Goal: Check status

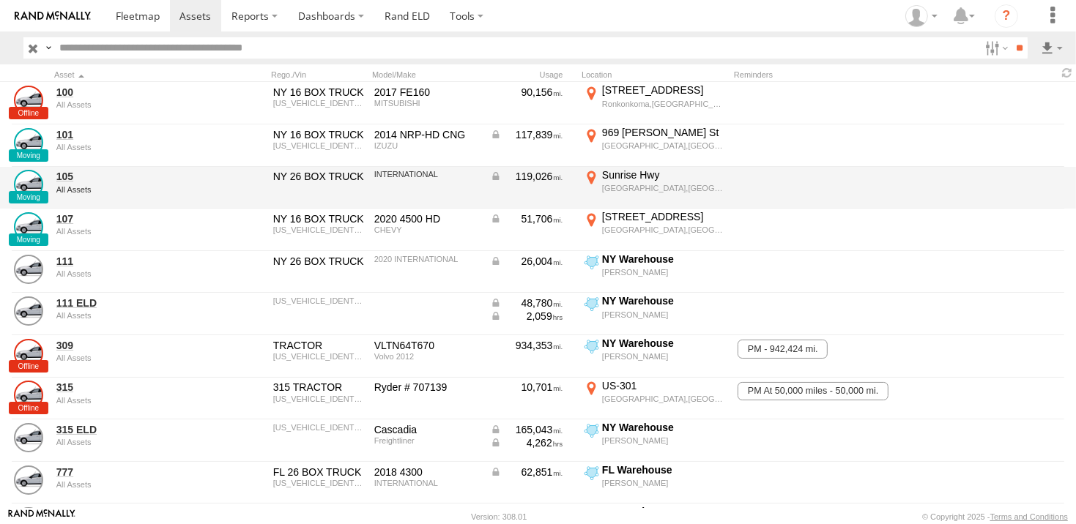
click at [639, 183] on div "[GEOGRAPHIC_DATA],[GEOGRAPHIC_DATA]" at bounding box center [664, 188] width 124 height 10
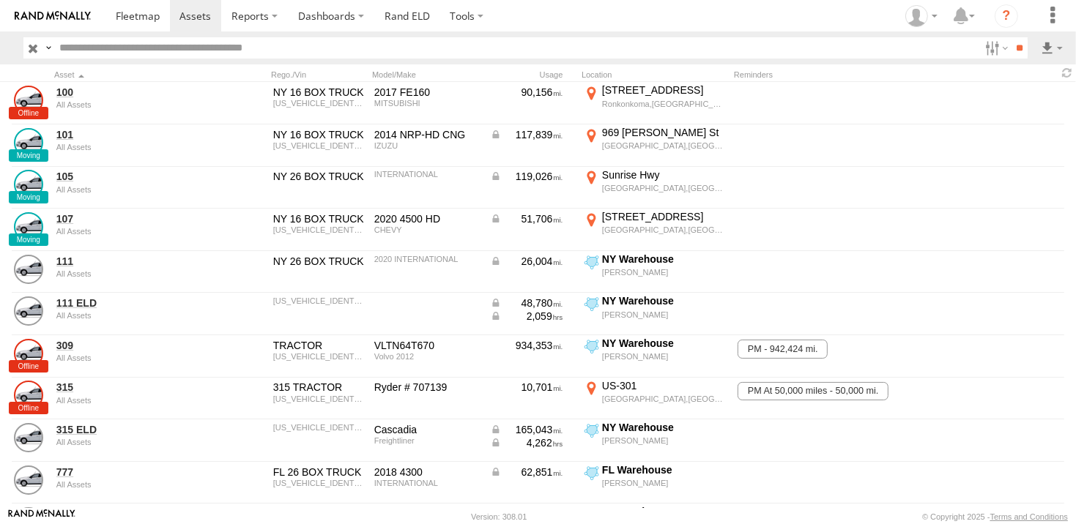
click at [0, 0] on label "×" at bounding box center [0, 0] width 0 height 0
click at [633, 185] on div "West Babylon,NY" at bounding box center [664, 188] width 124 height 10
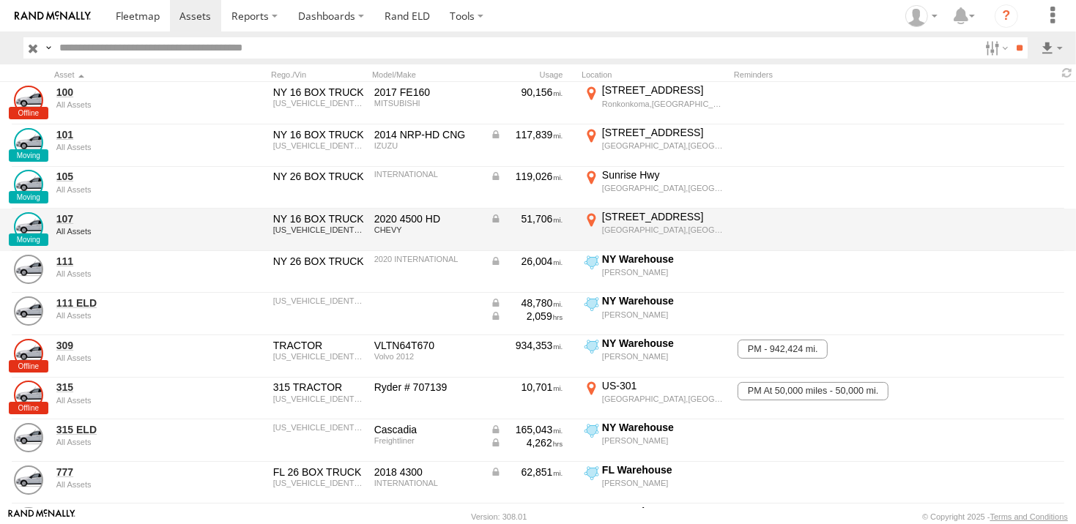
click at [593, 219] on label "1216 Wellwood Ave East Farmingdale,NY 40.72939 -73.39729" at bounding box center [655, 230] width 146 height 40
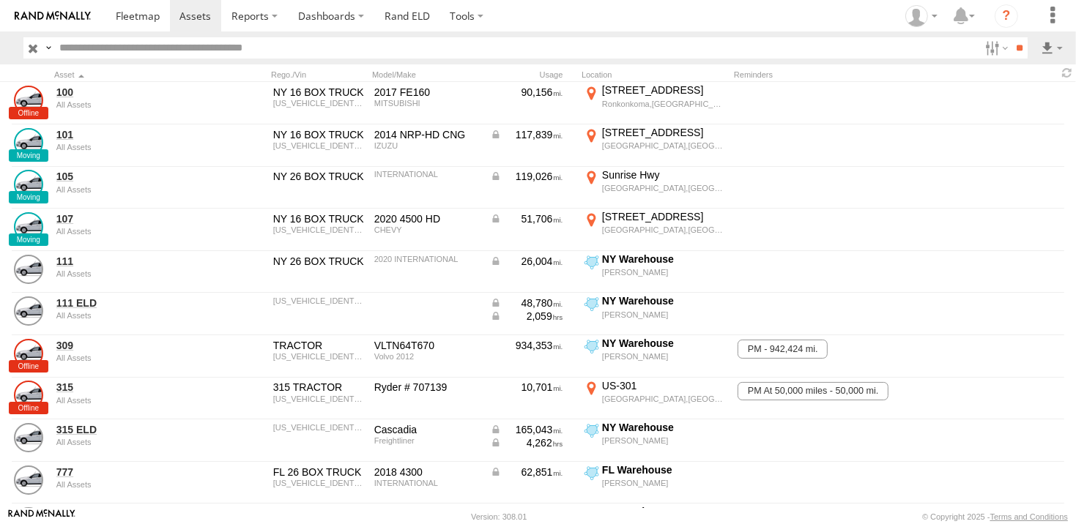
click at [0, 0] on label "×" at bounding box center [0, 0] width 0 height 0
click at [308, 19] on label "Dashboards" at bounding box center [331, 15] width 86 height 31
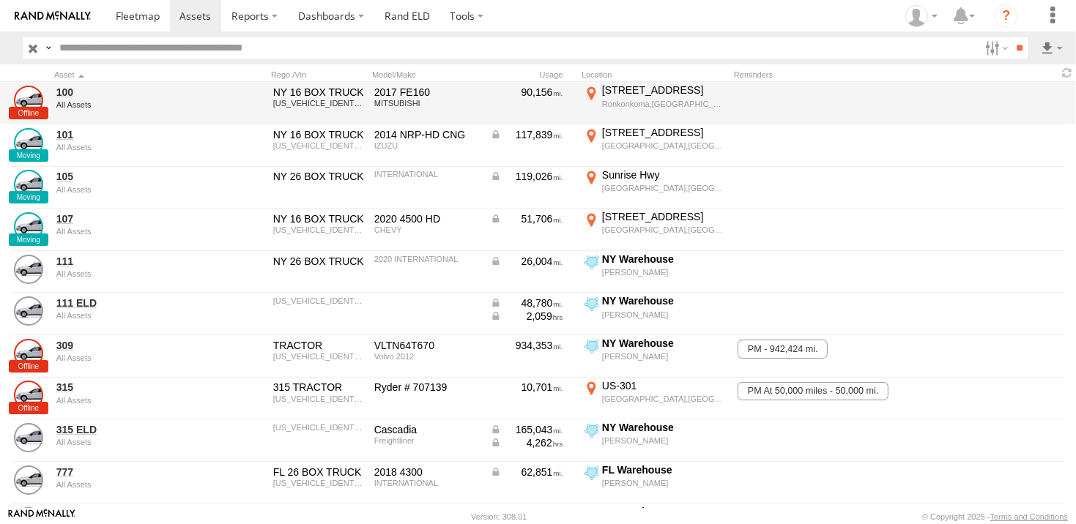
drag, startPoint x: 309, startPoint y: 50, endPoint x: 324, endPoint y: 105, distance: 56.9
click at [0, 0] on span at bounding box center [0, 0] width 0 height 0
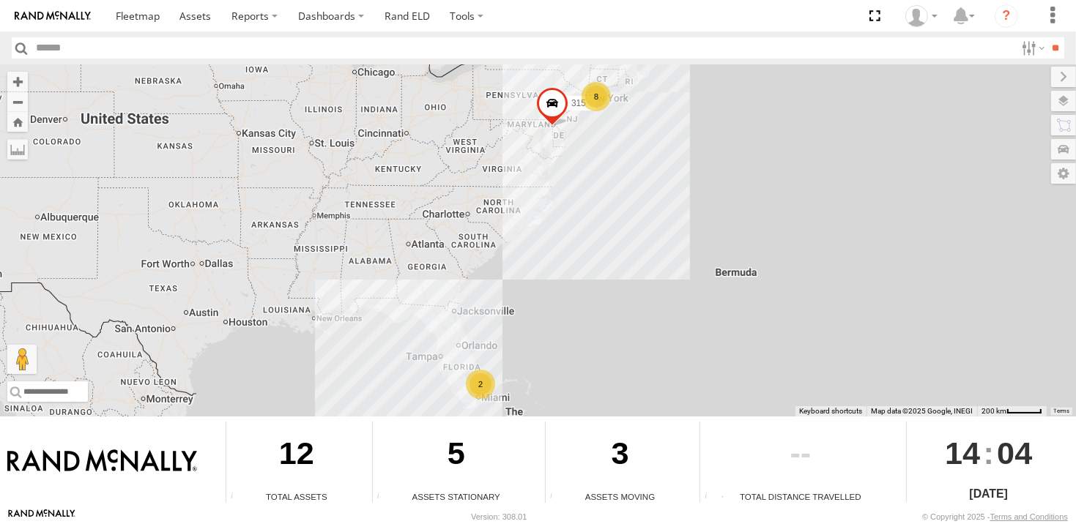
click at [592, 97] on div "8" at bounding box center [596, 96] width 29 height 29
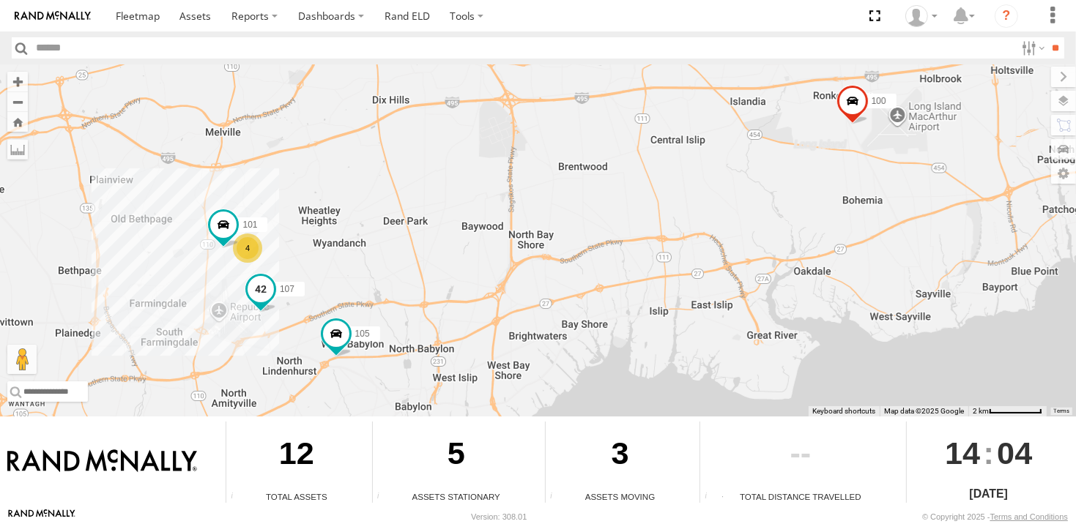
click at [264, 293] on span at bounding box center [260, 288] width 26 height 26
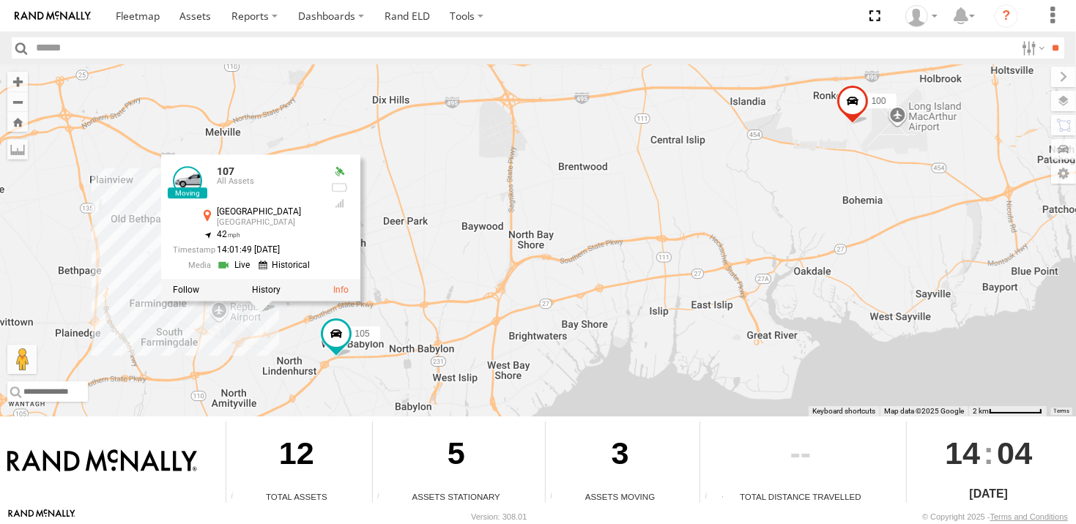
click at [244, 262] on link at bounding box center [234, 266] width 37 height 14
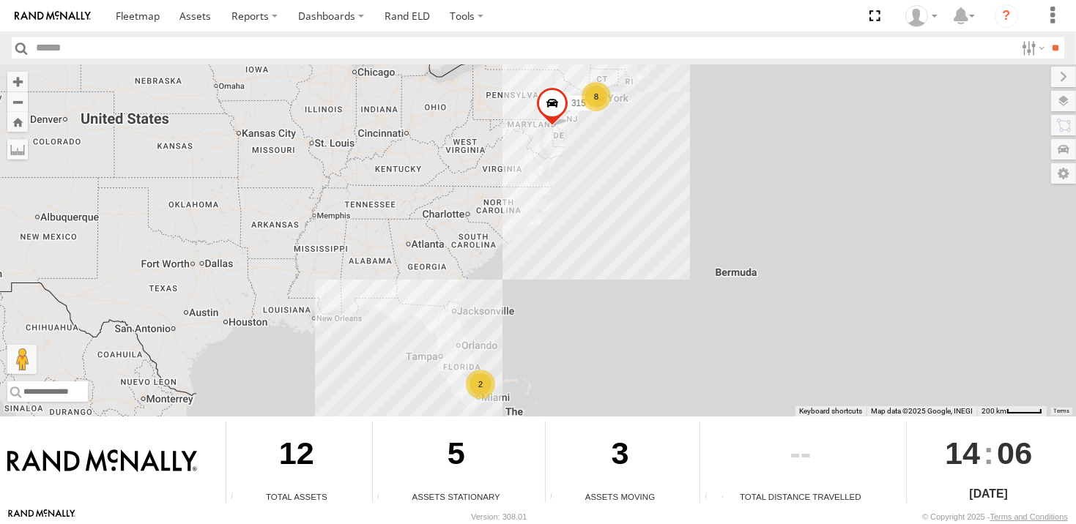
click at [587, 89] on div "8" at bounding box center [596, 96] width 29 height 29
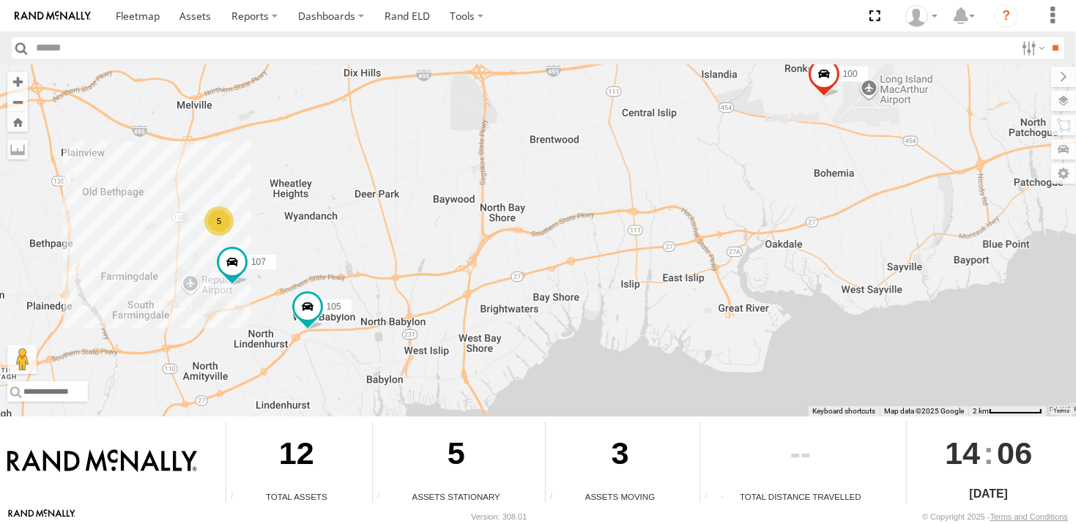
click at [219, 222] on div "5" at bounding box center [218, 221] width 29 height 29
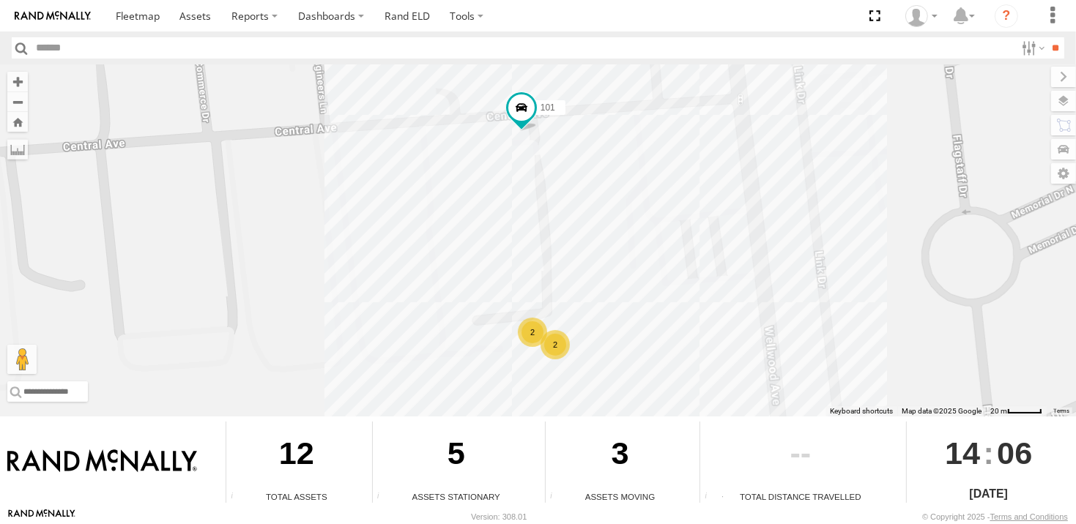
click at [531, 333] on div "2" at bounding box center [532, 332] width 29 height 29
